Goal: Task Accomplishment & Management: Use online tool/utility

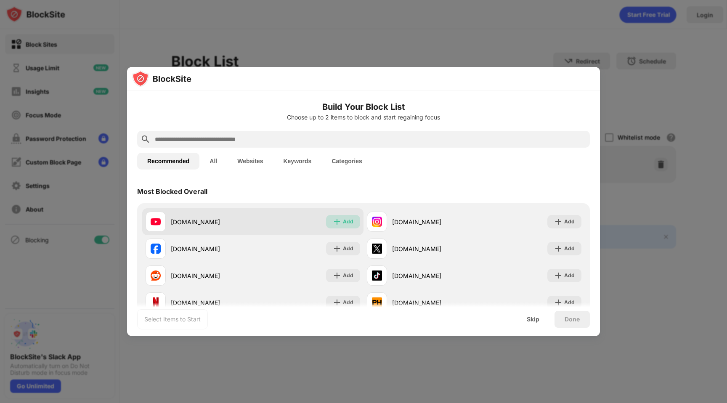
click at [347, 227] on div "Add" at bounding box center [343, 221] width 34 height 13
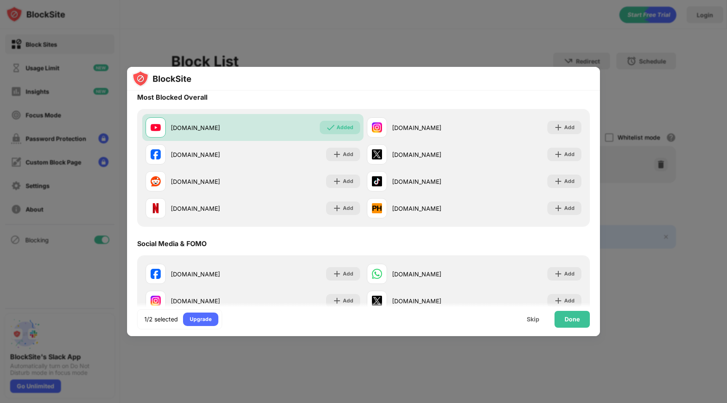
scroll to position [103, 0]
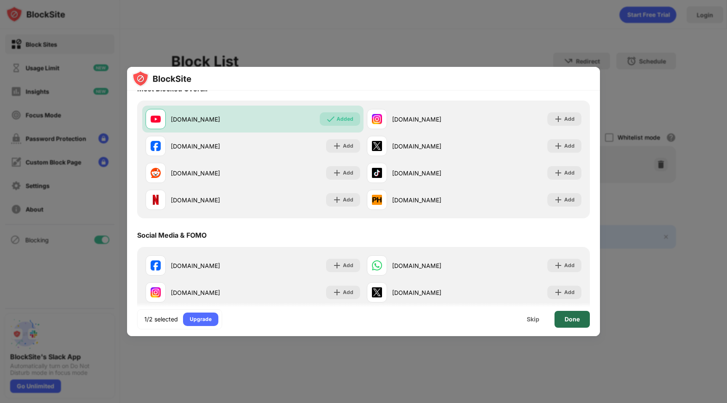
click at [504, 325] on div "Done" at bounding box center [571, 319] width 35 height 17
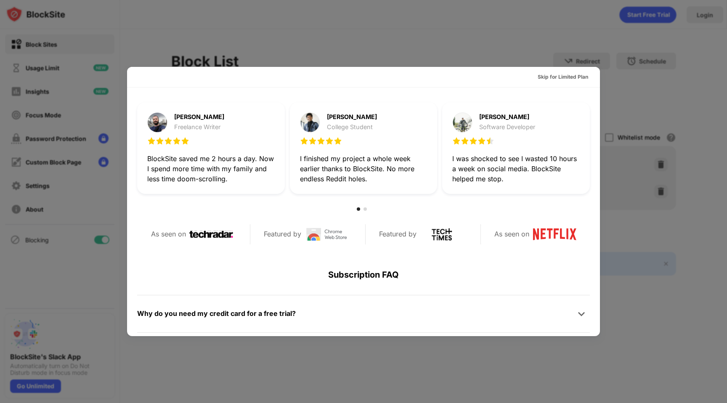
scroll to position [0, 0]
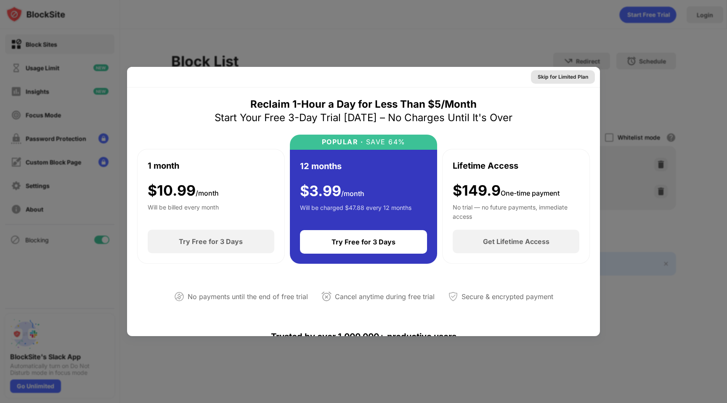
click at [504, 77] on div "Skip for Limited Plan" at bounding box center [563, 77] width 50 height 8
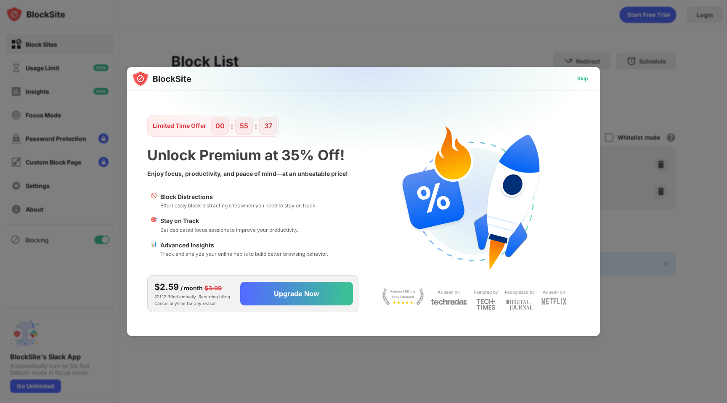
click at [504, 80] on div "Skip" at bounding box center [582, 78] width 11 height 8
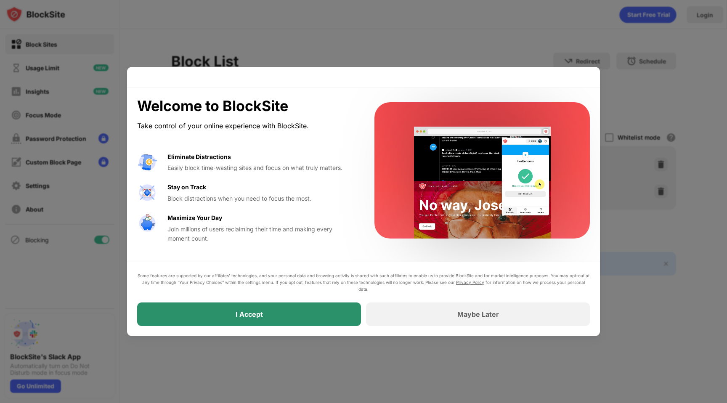
click at [333, 317] on div "I Accept" at bounding box center [249, 314] width 224 height 24
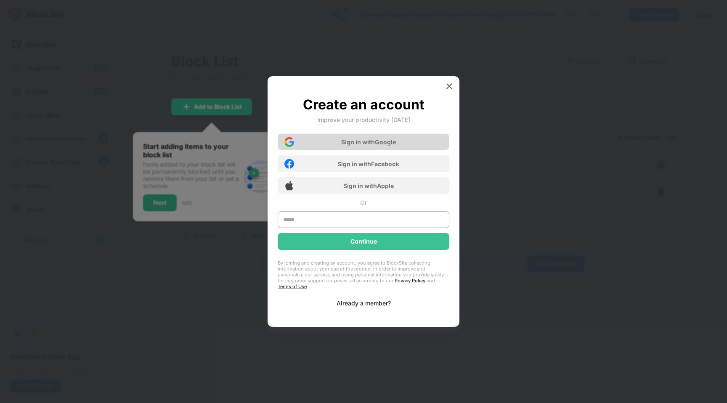
click at [378, 146] on div "Sign in with Google" at bounding box center [368, 141] width 55 height 7
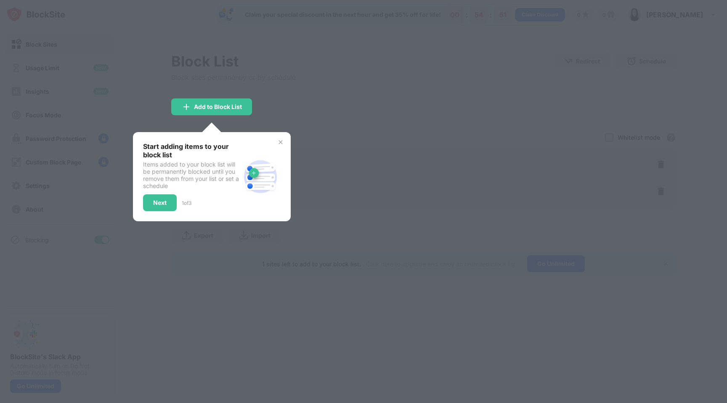
click at [281, 142] on img at bounding box center [280, 142] width 7 height 7
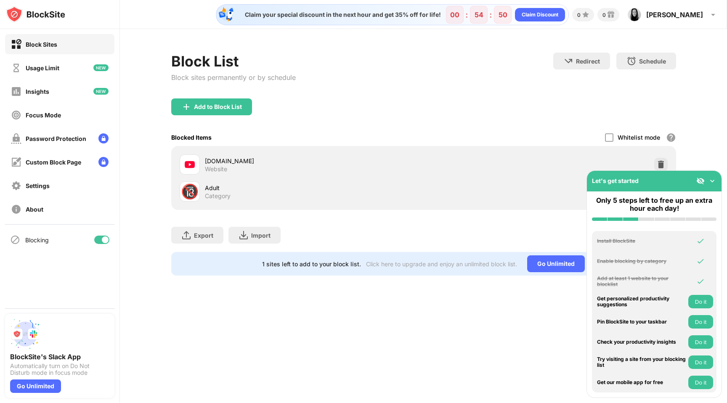
click at [322, 113] on div "Add to Block List" at bounding box center [423, 113] width 505 height 30
click at [504, 182] on img at bounding box center [712, 181] width 8 height 8
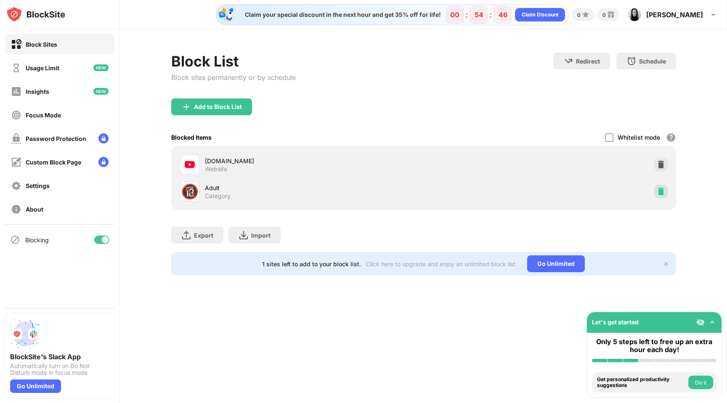
click at [504, 194] on div at bounding box center [660, 191] width 13 height 13
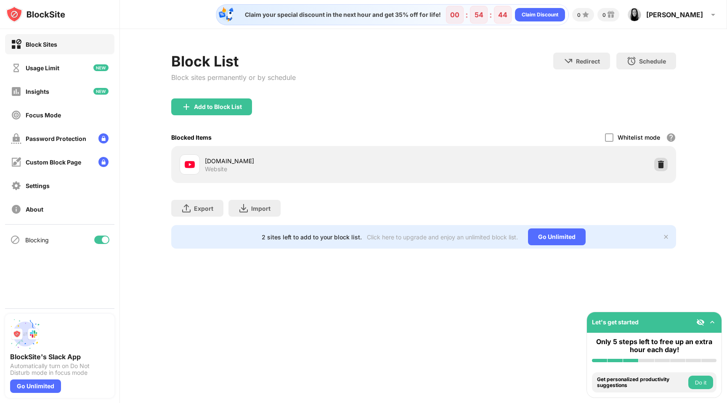
click at [504, 168] on div at bounding box center [660, 164] width 13 height 13
